Goal: Task Accomplishment & Management: Manage account settings

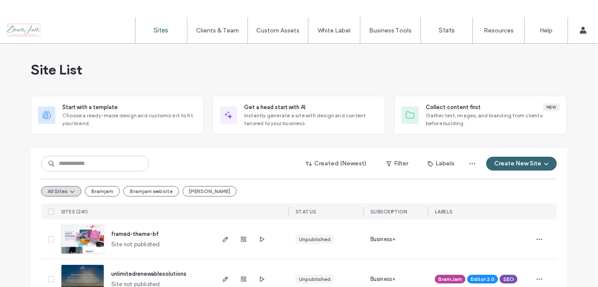
click at [67, 163] on input at bounding box center [95, 164] width 108 height 16
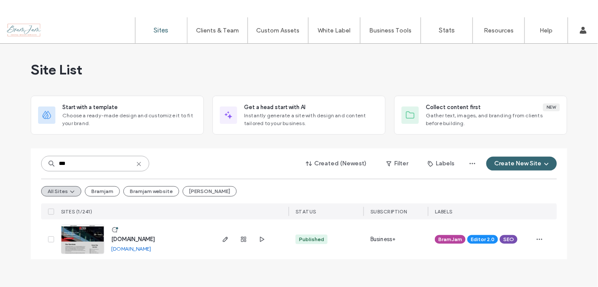
type input "***"
click at [151, 248] on link "www.acegaragedoorsglass.com" at bounding box center [131, 248] width 40 height 6
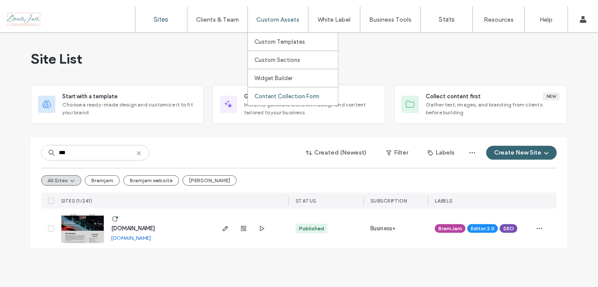
scroll to position [17, 0]
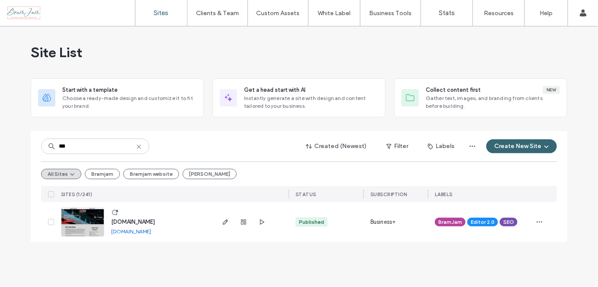
click at [141, 144] on icon at bounding box center [138, 146] width 7 height 7
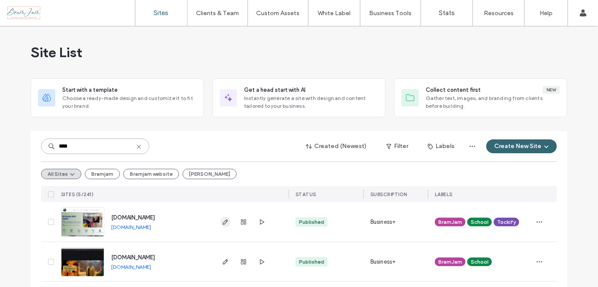
type input "****"
click at [222, 221] on icon "button" at bounding box center [225, 221] width 7 height 7
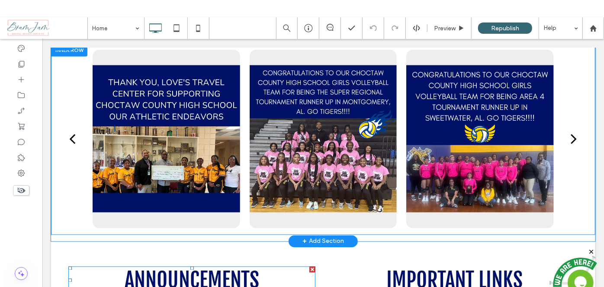
scroll to position [983, 0]
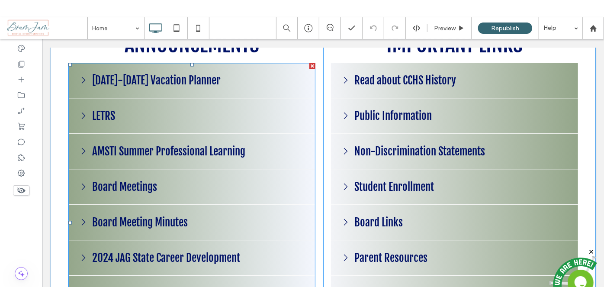
click at [184, 218] on span at bounding box center [191, 221] width 247 height 319
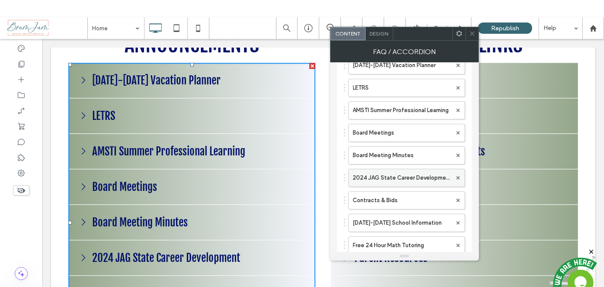
scroll to position [39, 0]
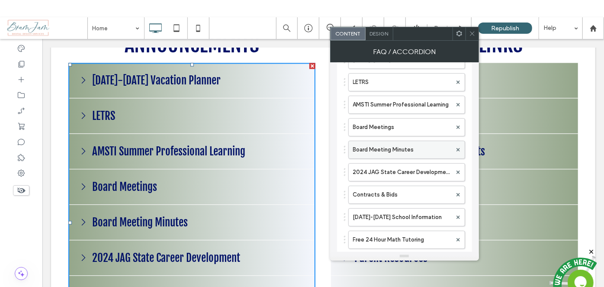
click at [401, 150] on label "Board Meeting Minutes" at bounding box center [402, 149] width 99 height 17
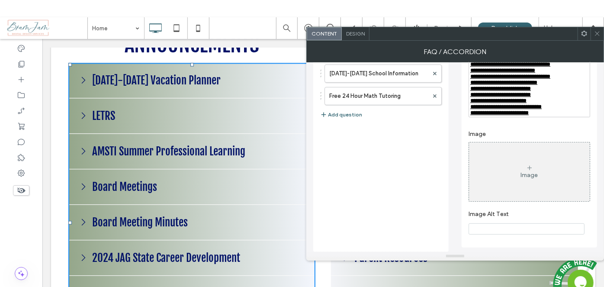
scroll to position [206, 0]
click at [553, 116] on div "**********" at bounding box center [529, 34] width 121 height 165
click at [554, 115] on div "**********" at bounding box center [529, 113] width 118 height 6
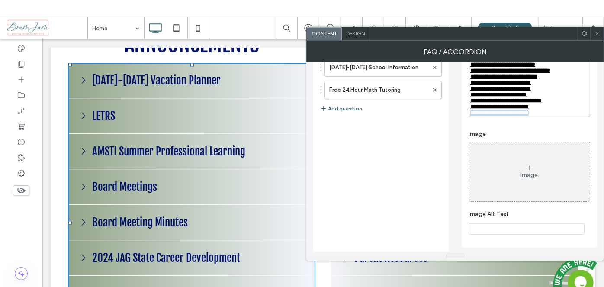
drag, startPoint x: 544, startPoint y: 119, endPoint x: 468, endPoint y: 118, distance: 76.1
click at [468, 118] on div "**********" at bounding box center [528, 64] width 135 height 367
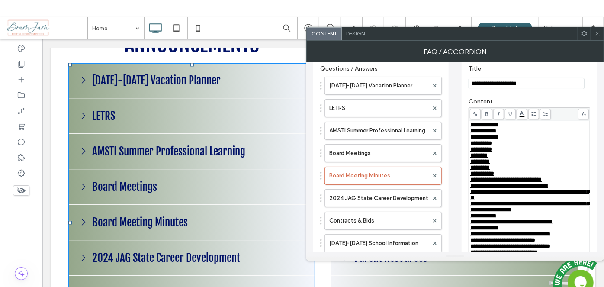
scroll to position [0, 0]
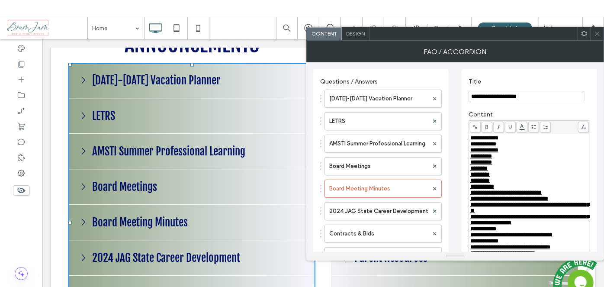
click at [477, 124] on span at bounding box center [475, 127] width 11 height 11
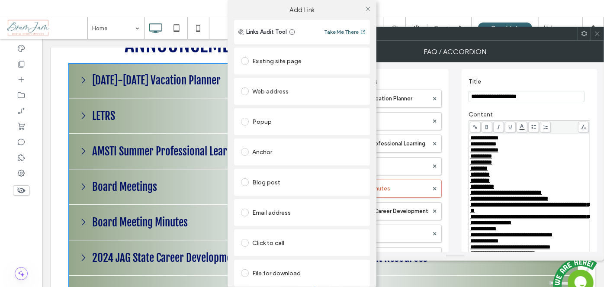
click at [308, 265] on div "File for download" at bounding box center [302, 273] width 122 height 18
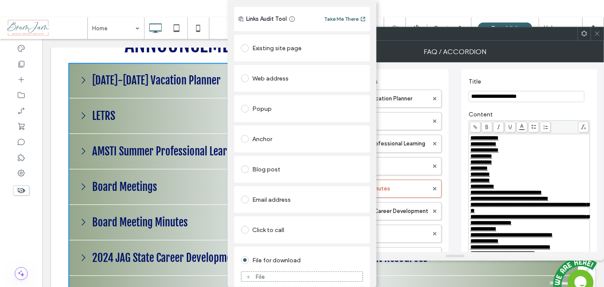
scroll to position [25, 0]
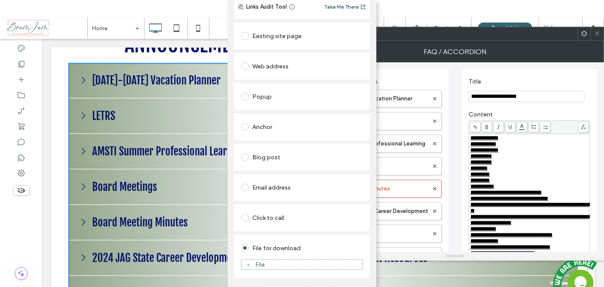
click at [281, 264] on div "File" at bounding box center [301, 264] width 121 height 8
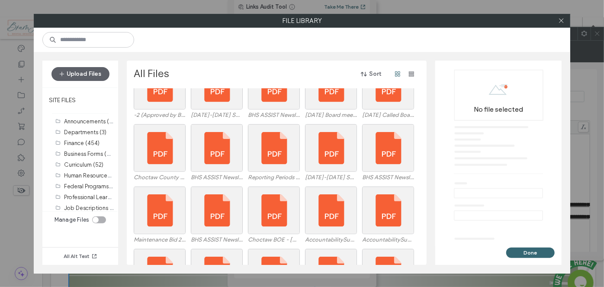
scroll to position [278, 0]
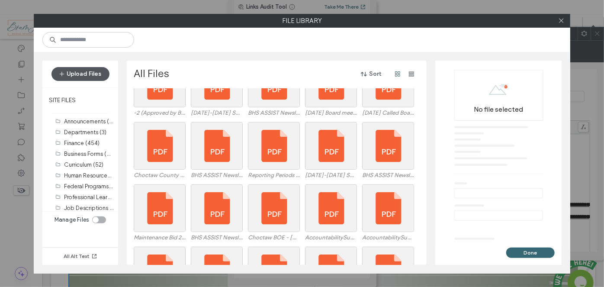
click at [90, 73] on button "Upload Files" at bounding box center [80, 74] width 58 height 14
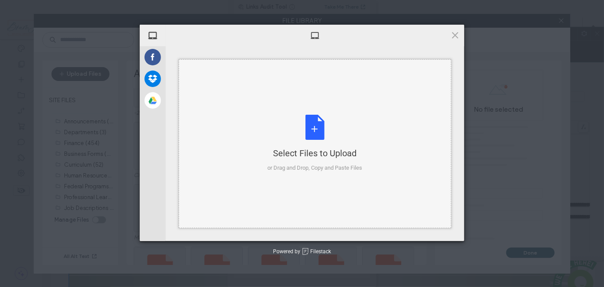
click at [263, 128] on div "Select Files to Upload or Drag and Drop, Copy and Paste Files" at bounding box center [315, 143] width 272 height 169
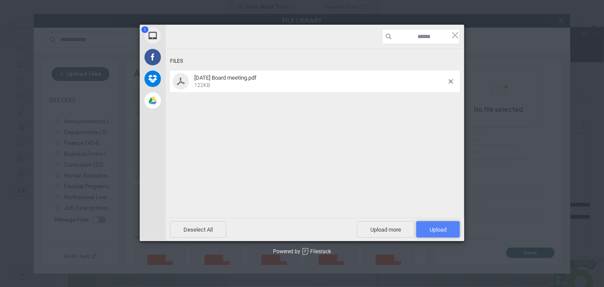
click at [434, 227] on span "Upload 1" at bounding box center [437, 229] width 17 height 6
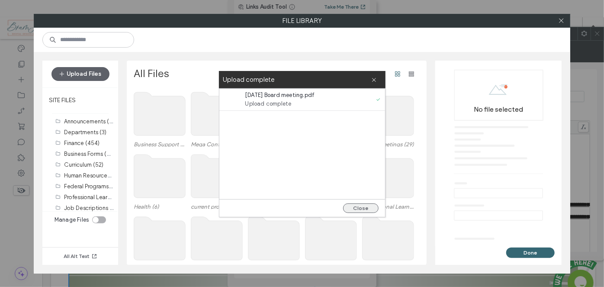
click at [357, 205] on button "Close" at bounding box center [360, 208] width 35 height 10
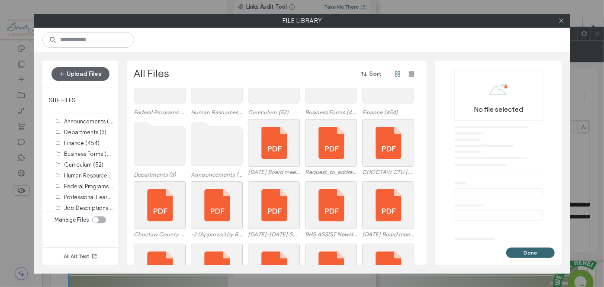
scroll to position [152, 0]
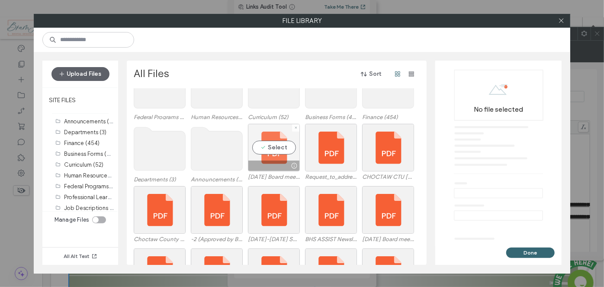
click at [262, 155] on div "Select" at bounding box center [274, 148] width 52 height 48
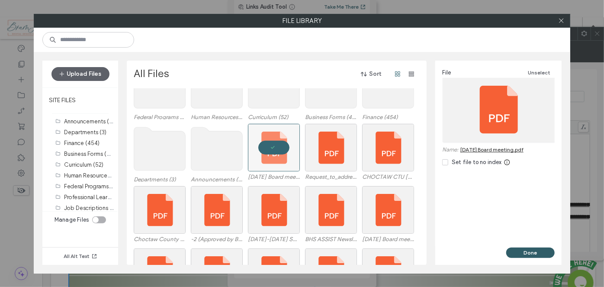
click at [541, 254] on button "Done" at bounding box center [530, 252] width 48 height 10
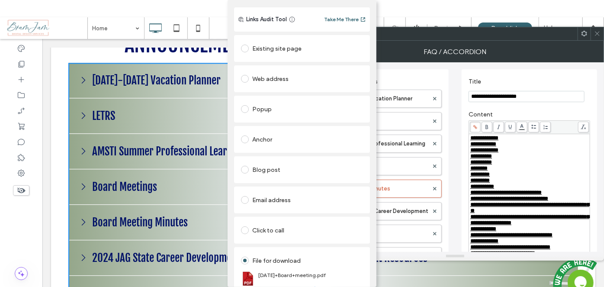
scroll to position [0, 0]
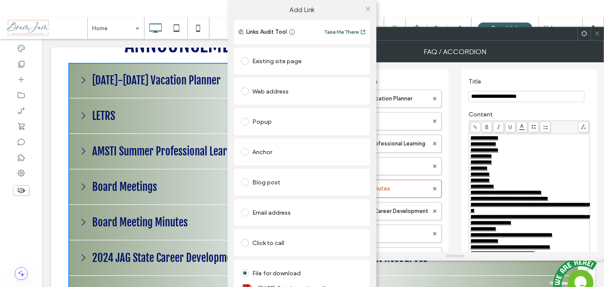
click at [529, 32] on div "Add Link Links Audit Tool Take Me There Existing site page Web address Popup An…" at bounding box center [302, 143] width 604 height 287
click at [596, 35] on div "Add Link Links Audit Tool Take Me There Existing site page Web address Popup An…" at bounding box center [302, 143] width 604 height 287
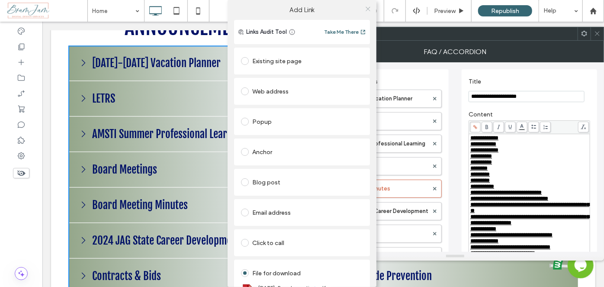
click at [366, 8] on icon at bounding box center [368, 9] width 6 height 6
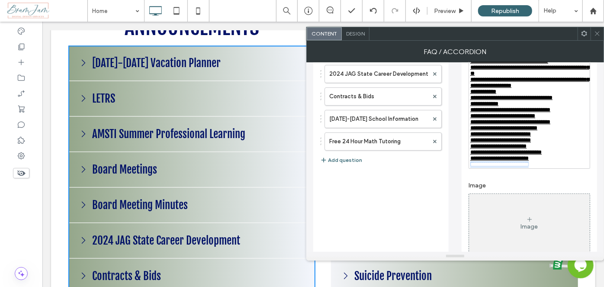
scroll to position [196, 0]
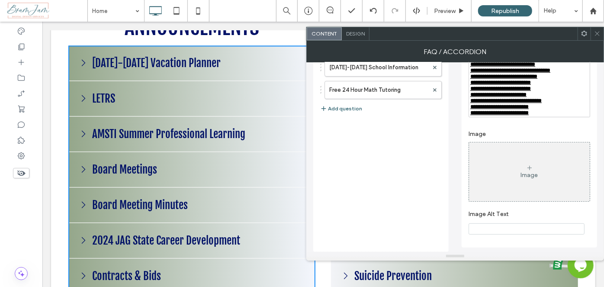
click at [570, 110] on div "**********" at bounding box center [529, 107] width 118 height 6
click at [598, 37] on span at bounding box center [597, 33] width 6 height 13
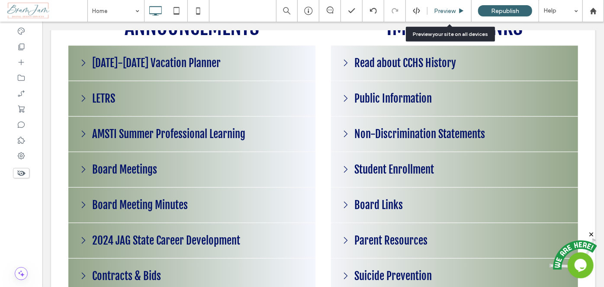
click at [429, 7] on div "Preview" at bounding box center [449, 10] width 44 height 7
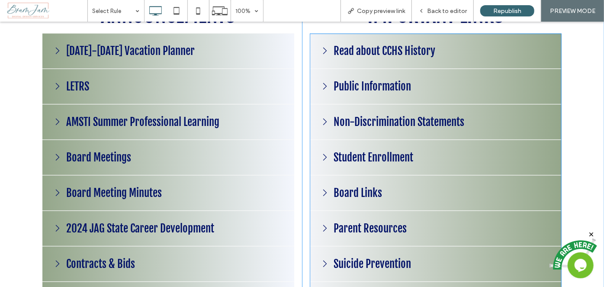
scroll to position [989, 0]
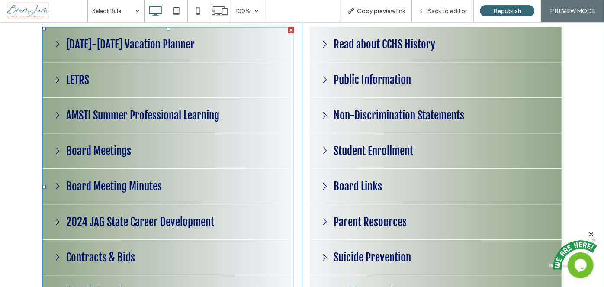
click at [118, 183] on span at bounding box center [168, 185] width 252 height 319
click at [104, 184] on span at bounding box center [168, 185] width 252 height 319
click at [65, 186] on span at bounding box center [168, 185] width 252 height 319
click at [51, 186] on span at bounding box center [168, 185] width 252 height 319
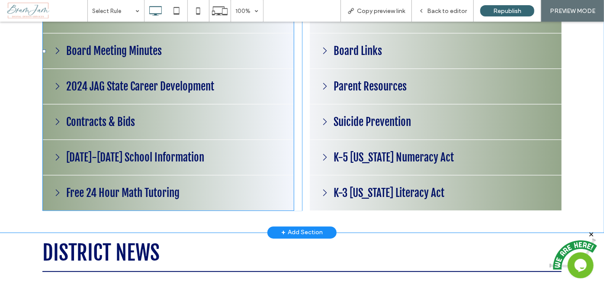
scroll to position [1068, 0]
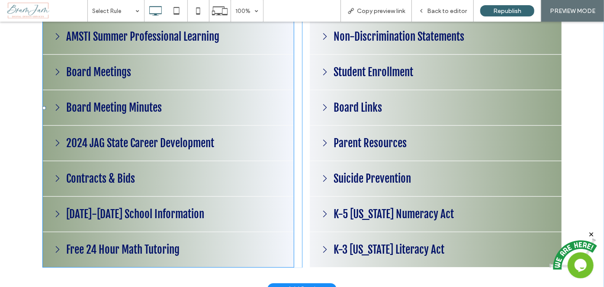
click at [54, 110] on span at bounding box center [168, 107] width 252 height 319
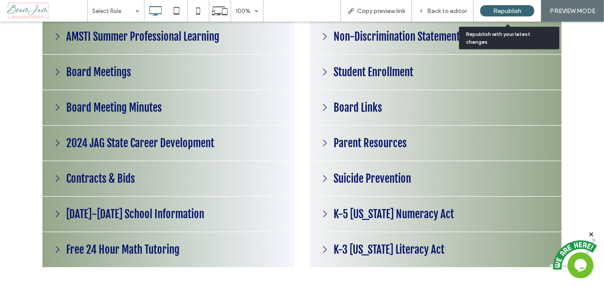
click at [499, 12] on span "Republish" at bounding box center [507, 10] width 28 height 7
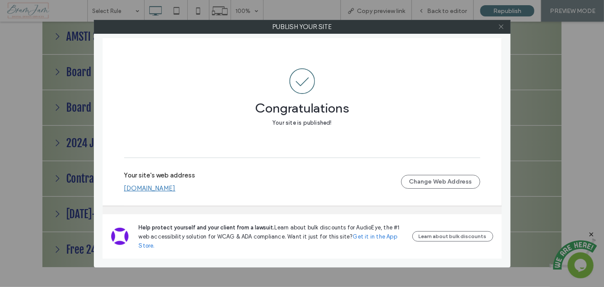
click at [501, 30] on span at bounding box center [501, 26] width 6 height 13
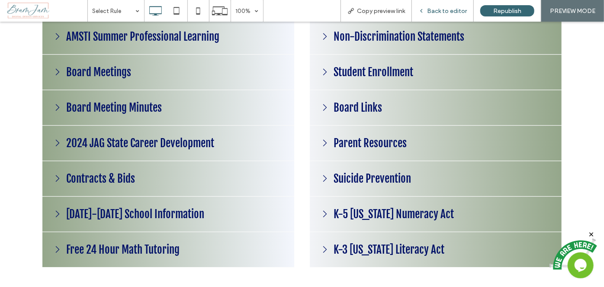
click at [460, 11] on span "Back to editor" at bounding box center [447, 10] width 40 height 7
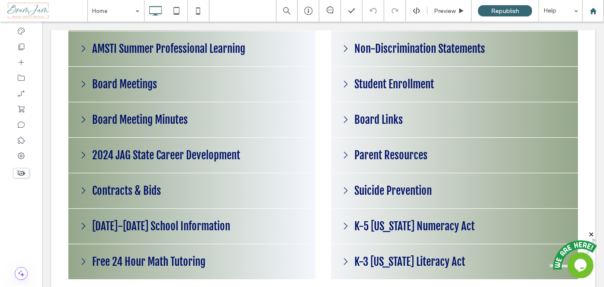
scroll to position [1073, 0]
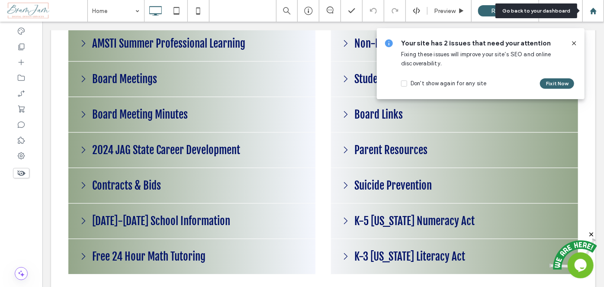
click at [596, 7] on icon at bounding box center [592, 10] width 7 height 7
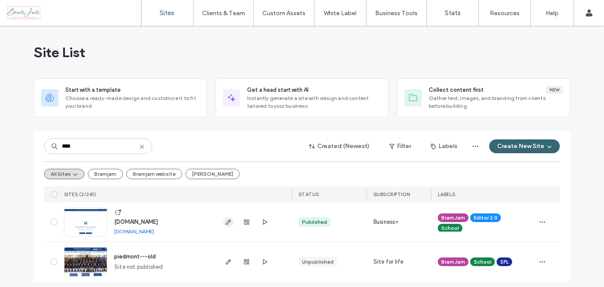
type input "****"
click at [229, 219] on span "button" at bounding box center [228, 222] width 10 height 10
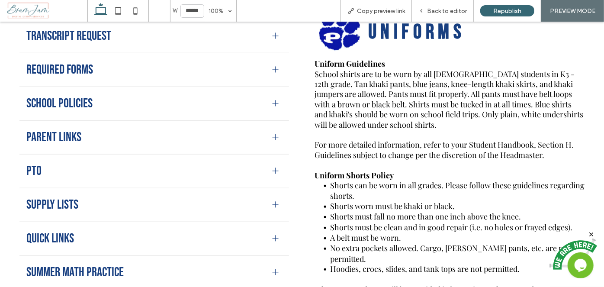
click at [269, 139] on div at bounding box center [275, 136] width 13 height 13
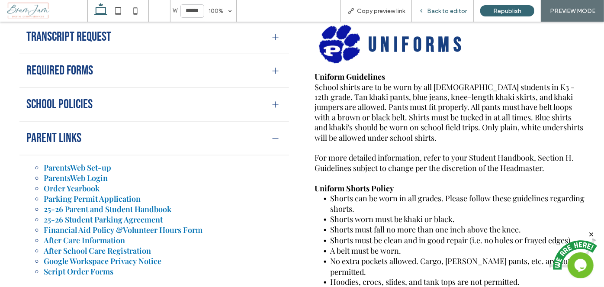
click at [434, 9] on span "Back to editor" at bounding box center [447, 10] width 40 height 7
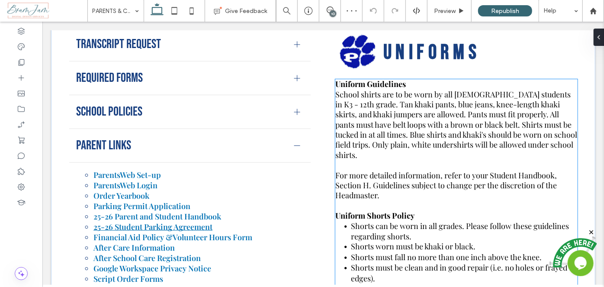
scroll to position [339, 0]
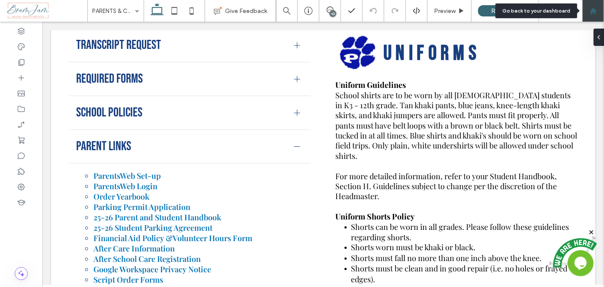
click at [590, 12] on icon at bounding box center [592, 10] width 7 height 7
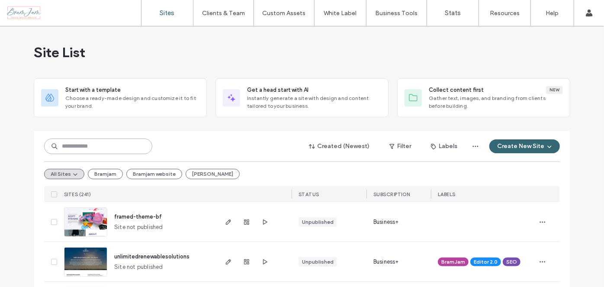
click at [104, 143] on input at bounding box center [98, 146] width 108 height 16
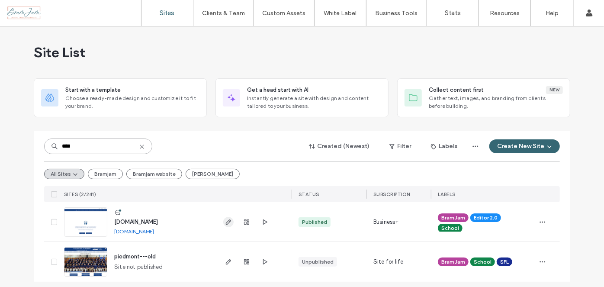
type input "****"
click at [225, 223] on icon "button" at bounding box center [228, 221] width 7 height 7
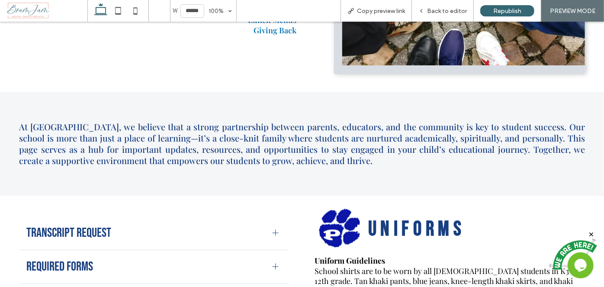
scroll to position [354, 0]
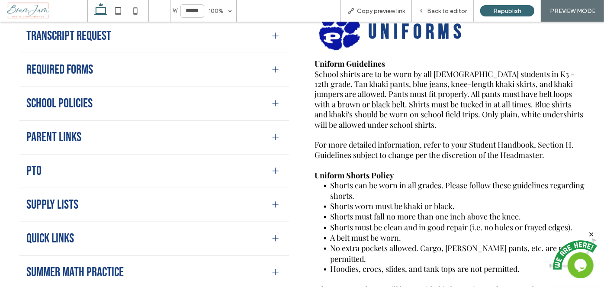
click at [275, 138] on div at bounding box center [275, 137] width 0 height 6
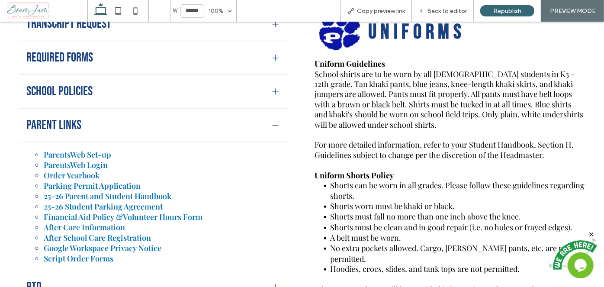
scroll to position [341, 0]
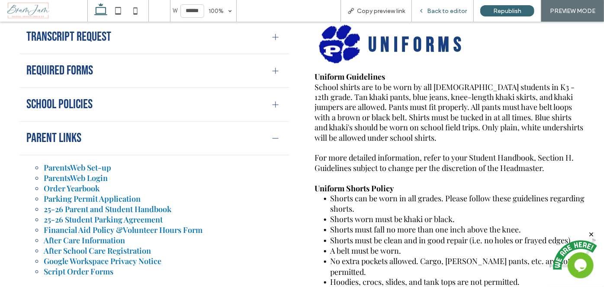
click at [446, 13] on span "Back to editor" at bounding box center [447, 10] width 40 height 7
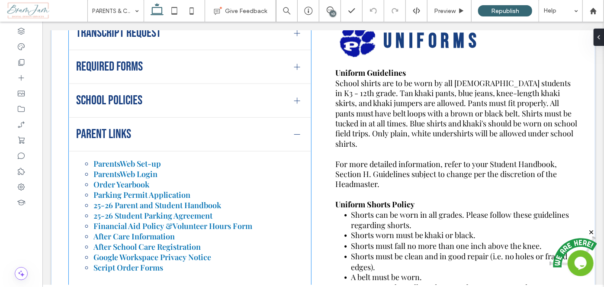
scroll to position [458, 0]
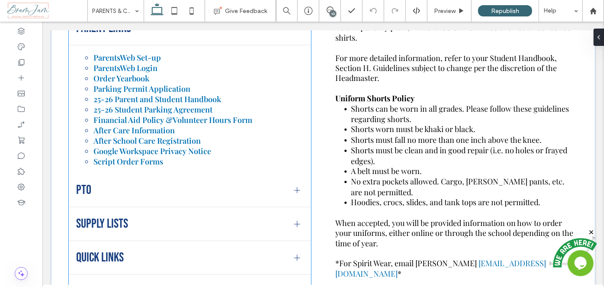
click at [229, 109] on li "25-26 Student Parking Agreement" at bounding box center [198, 109] width 210 height 10
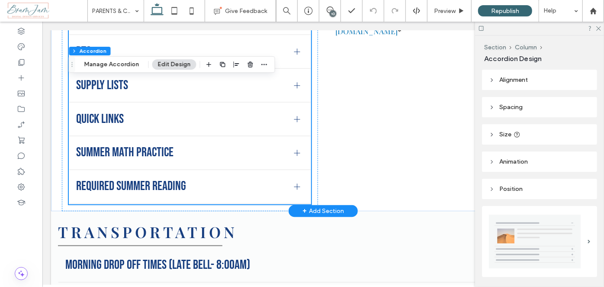
click at [222, 102] on div "Supply Lists" at bounding box center [189, 85] width 241 height 34
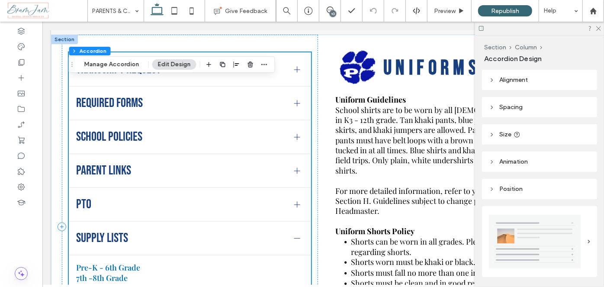
scroll to position [306, 0]
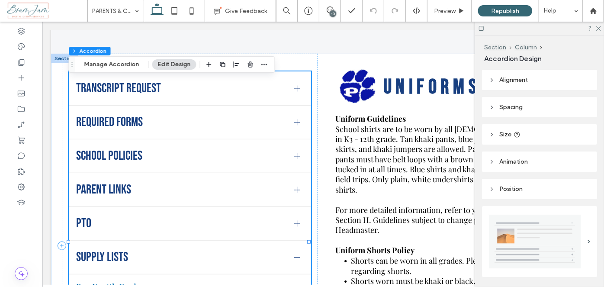
click at [294, 186] on div at bounding box center [297, 189] width 6 height 6
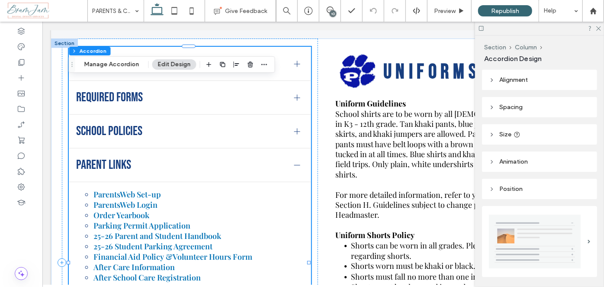
scroll to position [384, 0]
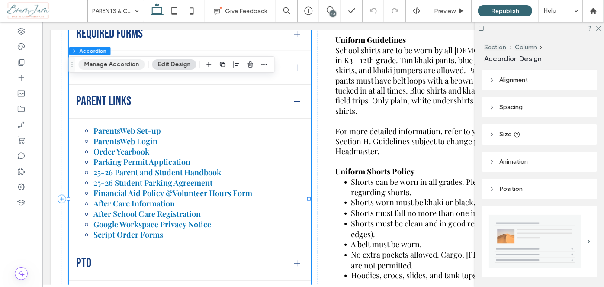
drag, startPoint x: 123, startPoint y: 66, endPoint x: 129, endPoint y: 67, distance: 6.2
click at [123, 66] on button "Manage Accordion" at bounding box center [112, 64] width 66 height 10
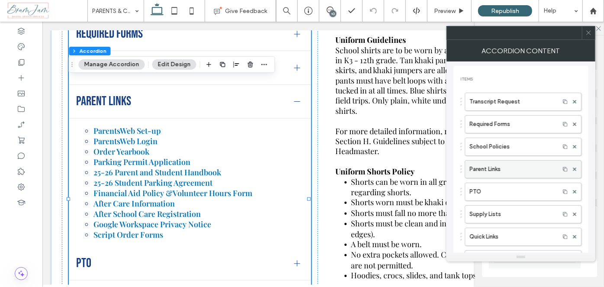
click at [516, 168] on label "Parent Links" at bounding box center [512, 168] width 86 height 17
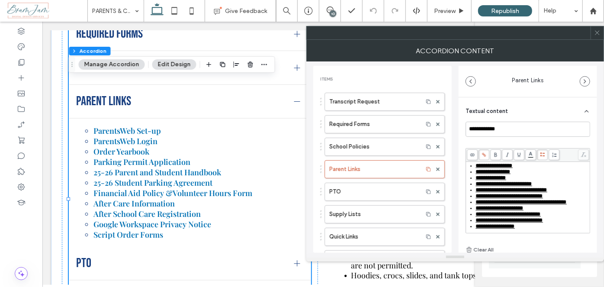
scroll to position [26, 0]
drag, startPoint x: 573, startPoint y: 174, endPoint x: 476, endPoint y: 176, distance: 96.9
click at [476, 187] on div "**********" at bounding box center [532, 190] width 113 height 6
click at [482, 155] on icon at bounding box center [483, 154] width 5 height 5
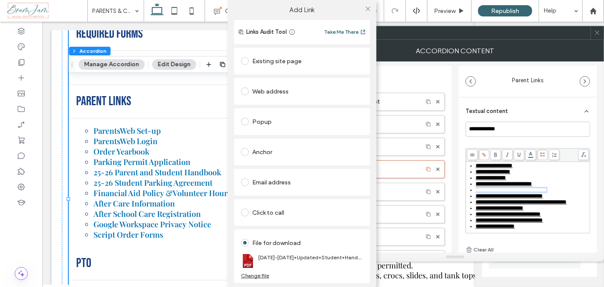
click at [261, 274] on div "Change file" at bounding box center [255, 275] width 28 height 6
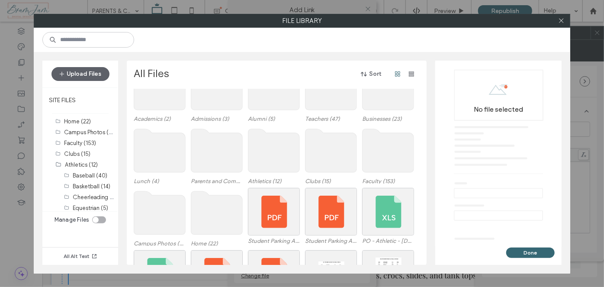
scroll to position [39, 0]
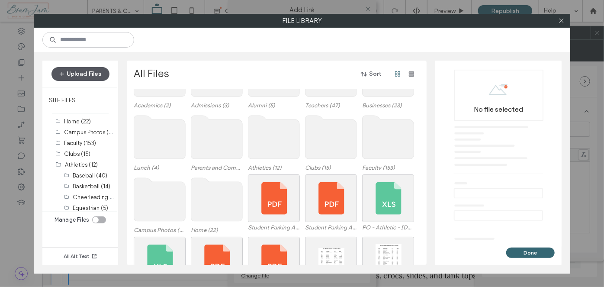
click at [76, 69] on button "Upload Files" at bounding box center [80, 74] width 58 height 14
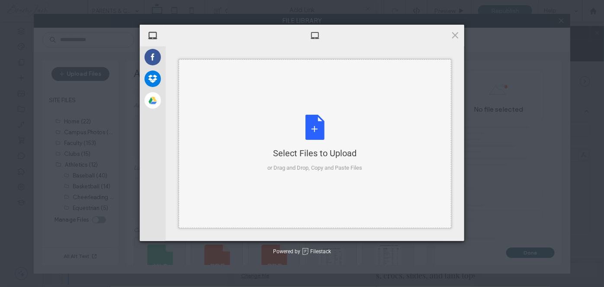
click at [226, 99] on div "Select Files to Upload or Drag and Drop, Copy and Paste Files" at bounding box center [315, 143] width 272 height 169
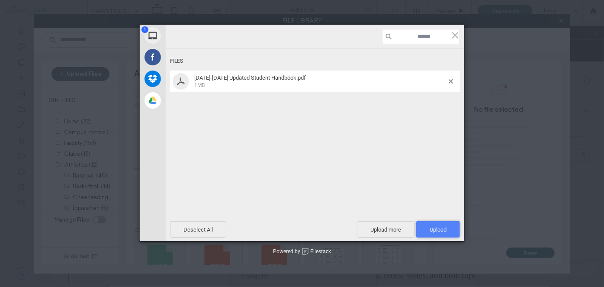
click at [445, 229] on span "Upload 1" at bounding box center [437, 229] width 17 height 6
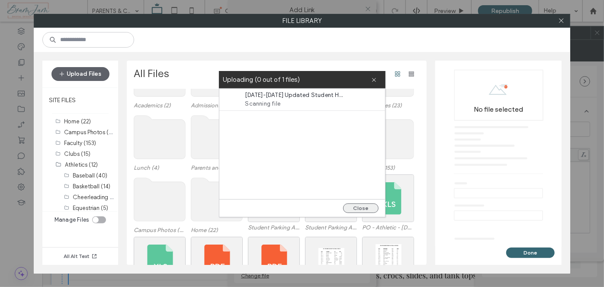
click at [370, 207] on button "Close" at bounding box center [360, 208] width 35 height 10
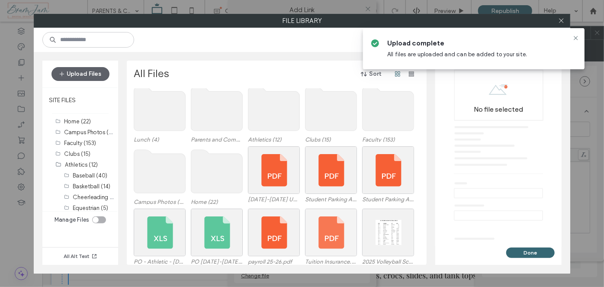
scroll to position [73, 0]
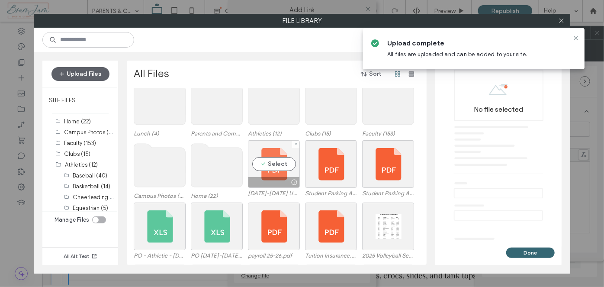
click at [282, 178] on div at bounding box center [273, 182] width 51 height 10
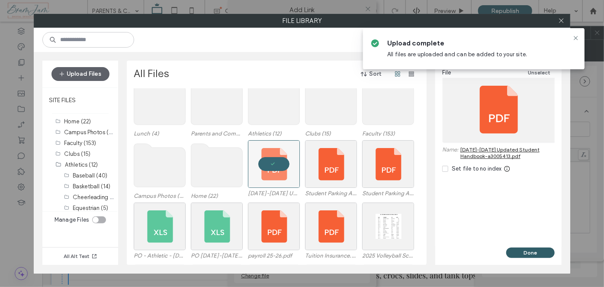
click at [541, 249] on button "Done" at bounding box center [530, 252] width 48 height 10
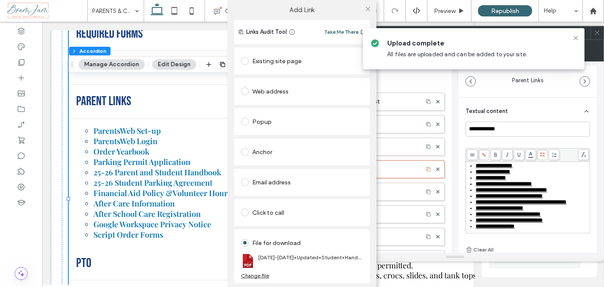
scroll to position [26, 0]
click at [576, 37] on icon at bounding box center [575, 38] width 7 height 7
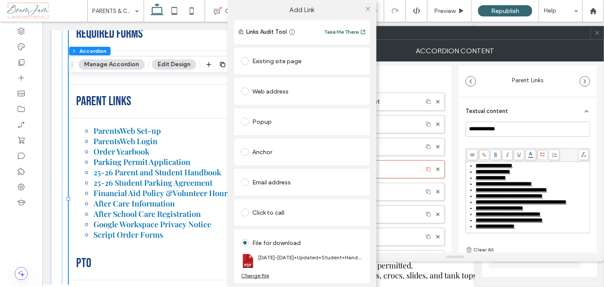
click at [369, 9] on div at bounding box center [367, 8] width 13 height 13
click at [367, 7] on icon at bounding box center [368, 9] width 6 height 6
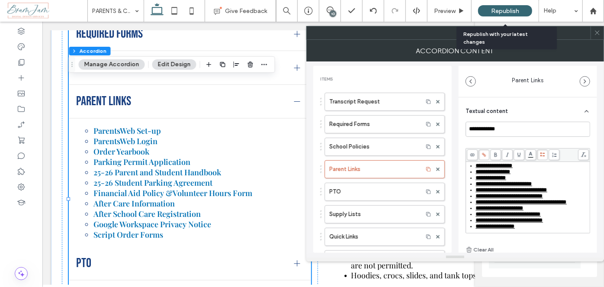
click at [491, 8] on span "Republish" at bounding box center [505, 10] width 28 height 7
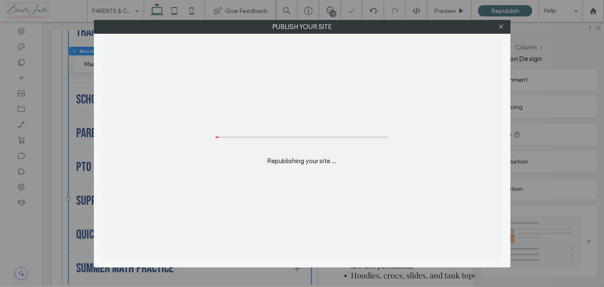
scroll to position [413, 0]
